Goal: Check status: Check status

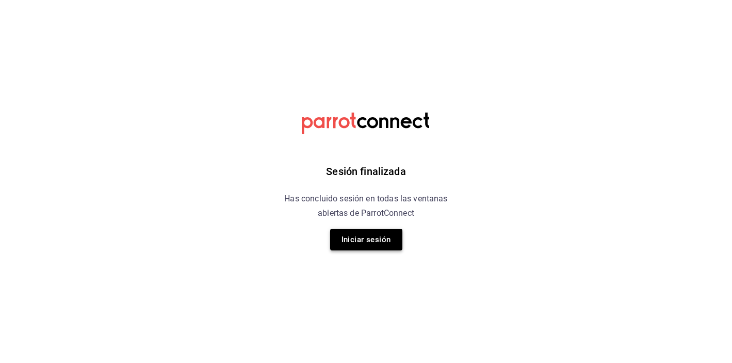
click at [361, 245] on button "Iniciar sesión" at bounding box center [366, 239] width 72 height 22
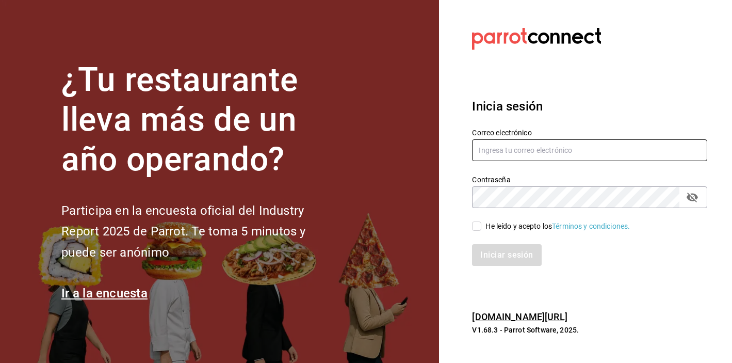
click at [528, 150] on input "text" at bounding box center [589, 150] width 235 height 22
type input "angelpinacho.pv@gmail.com"
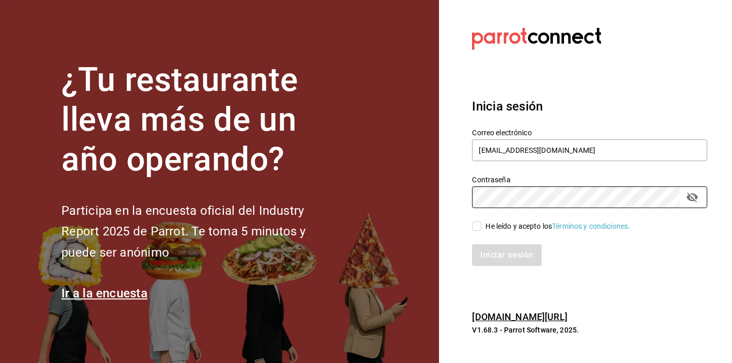
click at [493, 225] on div "He leído y acepto los Términos y condiciones." at bounding box center [557, 226] width 144 height 11
click at [481, 225] on input "He leído y acepto los Términos y condiciones." at bounding box center [476, 225] width 9 height 9
checkbox input "true"
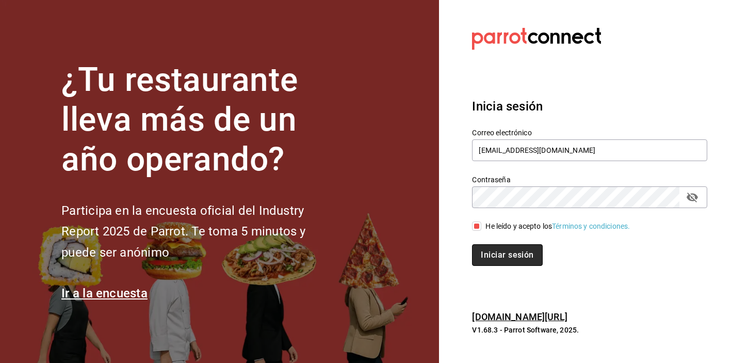
click at [506, 244] on button "Iniciar sesión" at bounding box center [507, 255] width 70 height 22
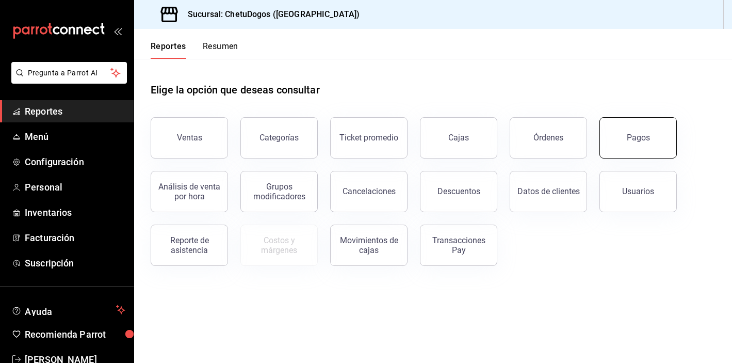
click at [637, 126] on button "Pagos" at bounding box center [637, 137] width 77 height 41
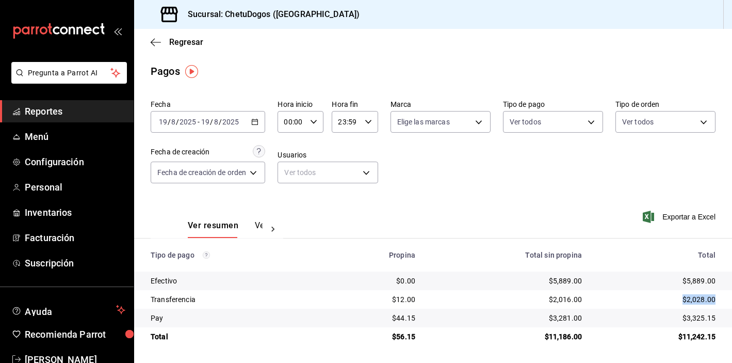
drag, startPoint x: 678, startPoint y: 297, endPoint x: 723, endPoint y: 298, distance: 45.4
click at [723, 298] on td "$2,028.00" at bounding box center [661, 299] width 142 height 19
click at [151, 43] on icon "button" at bounding box center [156, 42] width 10 height 9
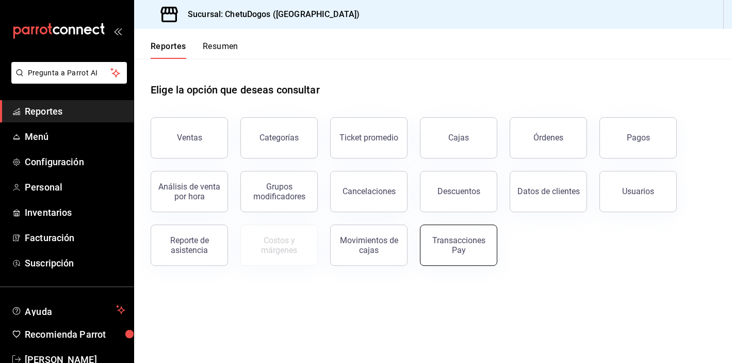
click at [463, 230] on button "Transacciones Pay" at bounding box center [458, 244] width 77 height 41
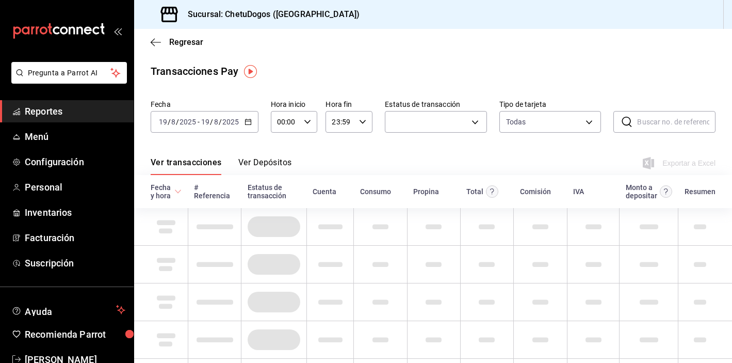
click at [256, 159] on button "Ver Depósitos" at bounding box center [265, 166] width 54 height 18
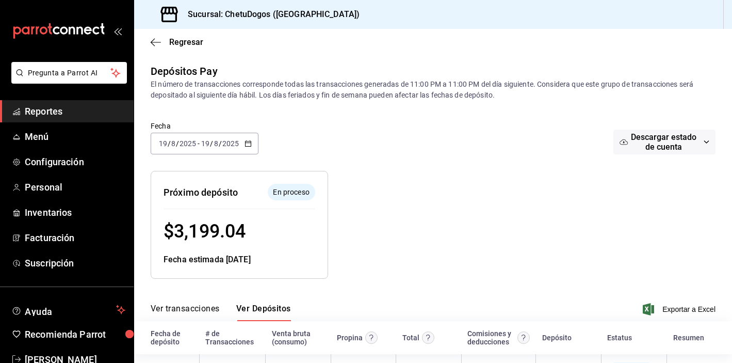
click at [157, 52] on div "Regresar" at bounding box center [433, 42] width 598 height 26
click at [156, 47] on div "Regresar" at bounding box center [433, 42] width 598 height 26
click at [156, 38] on icon "button" at bounding box center [156, 42] width 10 height 9
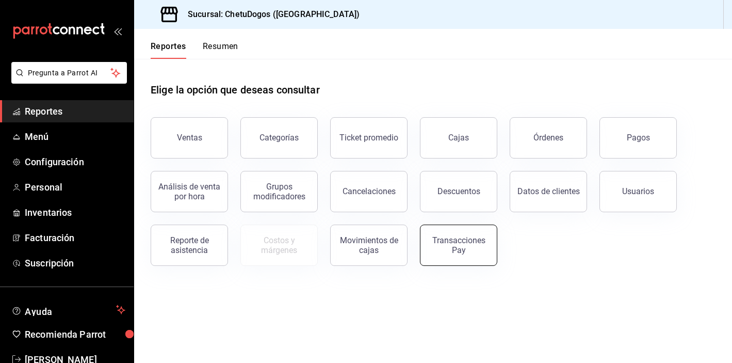
click at [451, 245] on div "Transacciones Pay" at bounding box center [458, 245] width 64 height 20
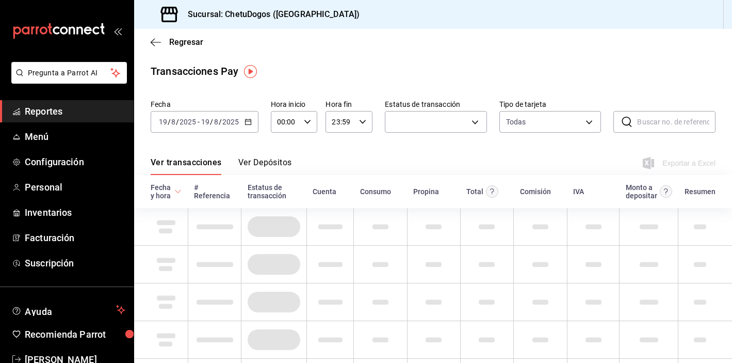
click at [279, 161] on button "Ver Depósitos" at bounding box center [265, 166] width 54 height 18
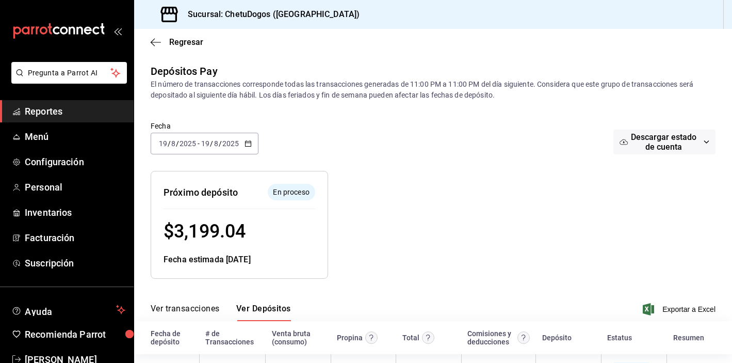
click at [246, 137] on div "2025-08-19 19 / 8 / 2025 - 2025-08-19 19 / 8 / 2025" at bounding box center [205, 144] width 108 height 22
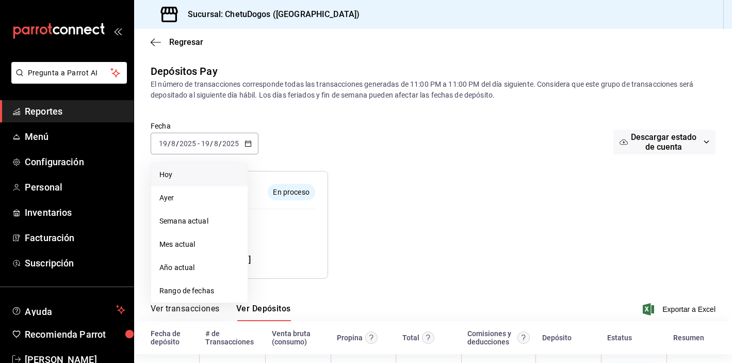
click at [189, 177] on span "Hoy" at bounding box center [199, 174] width 80 height 11
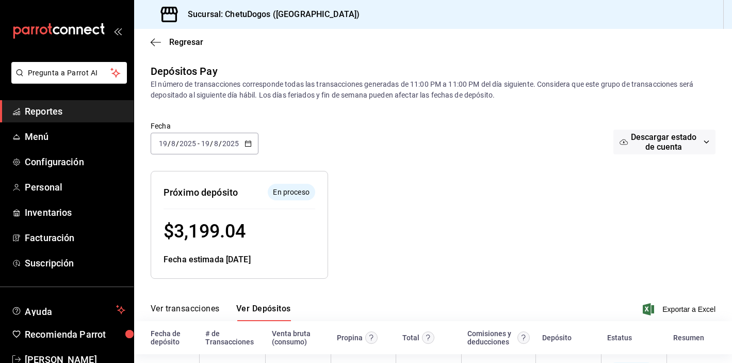
click at [157, 36] on div "Regresar" at bounding box center [433, 42] width 598 height 26
click at [147, 44] on div "Regresar" at bounding box center [433, 42] width 598 height 26
click at [159, 41] on icon "button" at bounding box center [156, 42] width 10 height 9
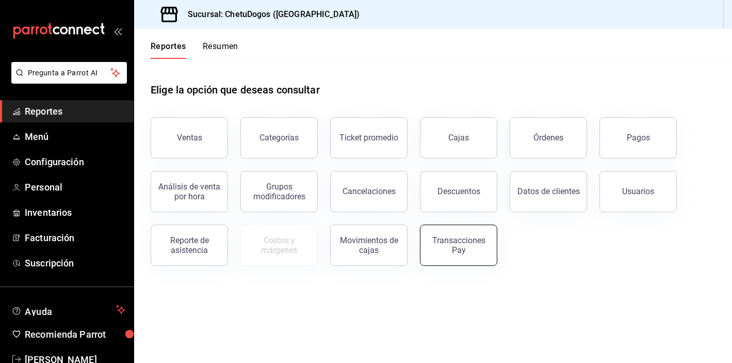
click at [437, 234] on button "Transacciones Pay" at bounding box center [458, 244] width 77 height 41
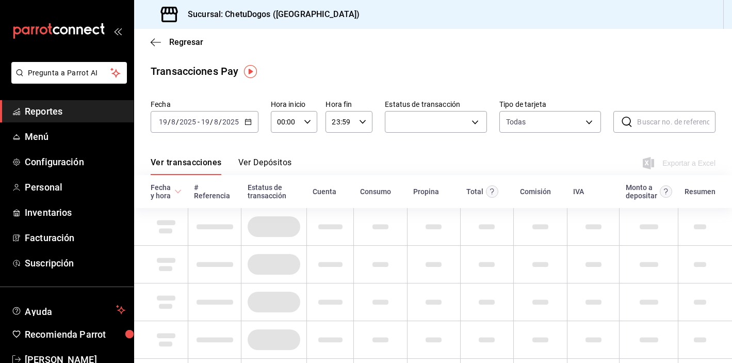
click at [244, 120] on icon "button" at bounding box center [247, 121] width 7 height 7
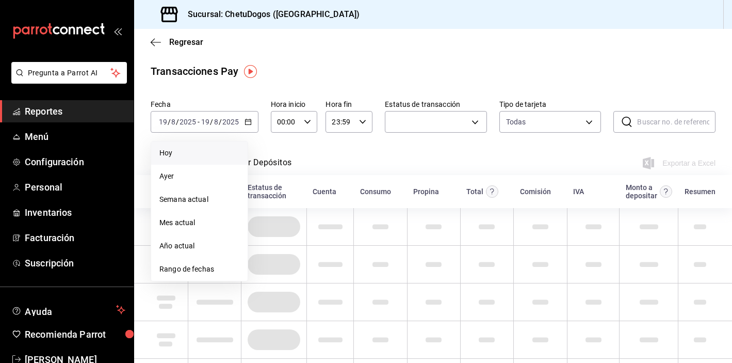
click at [227, 153] on span "Hoy" at bounding box center [199, 152] width 80 height 11
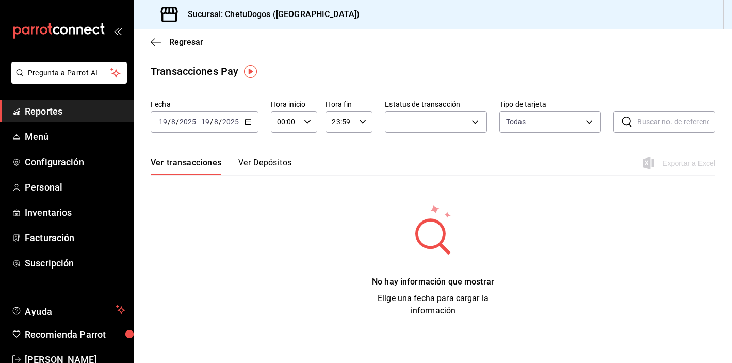
click at [248, 119] on icon "button" at bounding box center [247, 121] width 7 height 7
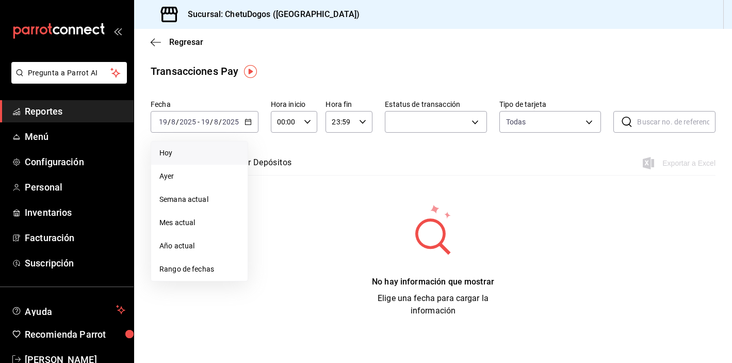
click at [173, 150] on span "Hoy" at bounding box center [199, 152] width 80 height 11
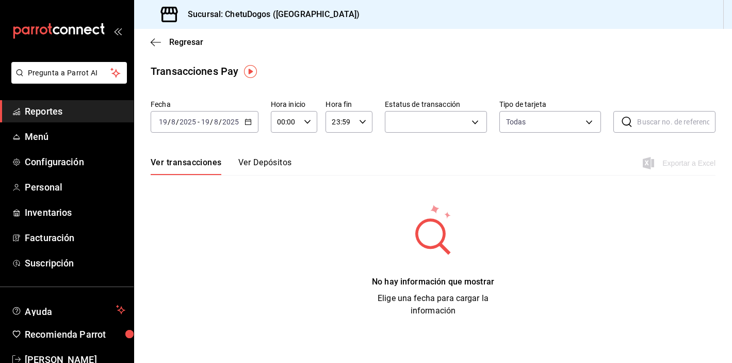
click at [249, 157] on button "Ver Depósitos" at bounding box center [265, 166] width 54 height 18
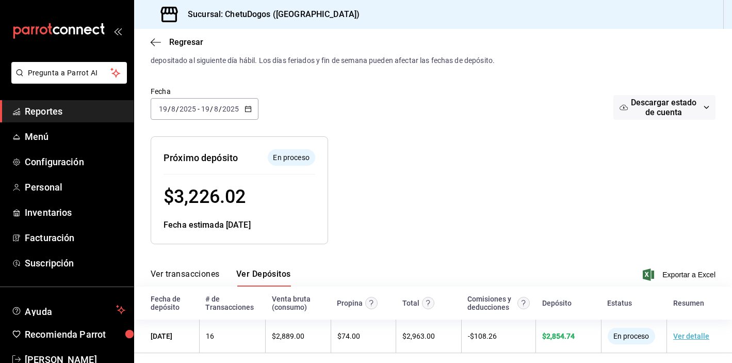
scroll to position [37, 0]
